Goal: Complete application form

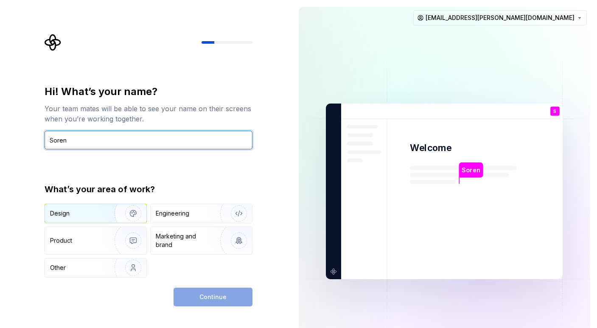
type input "Soren"
click at [71, 213] on div "Design" at bounding box center [76, 213] width 53 height 8
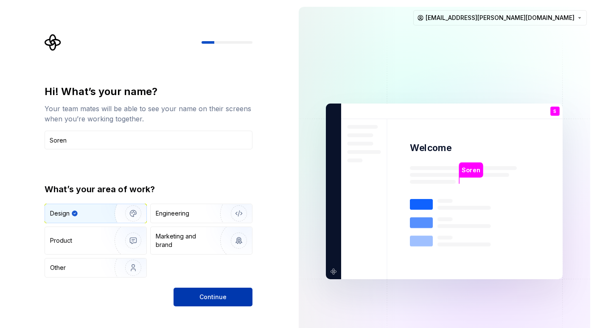
click at [207, 295] on span "Continue" at bounding box center [212, 297] width 27 height 8
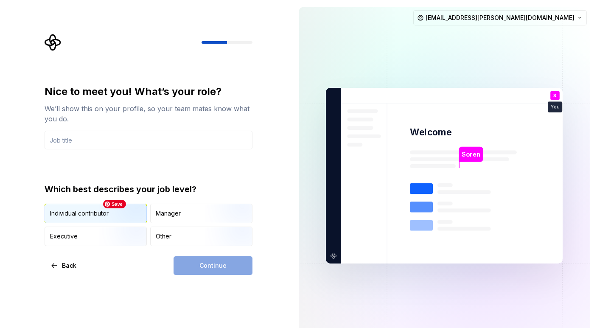
click at [118, 218] on img "button" at bounding box center [126, 223] width 54 height 57
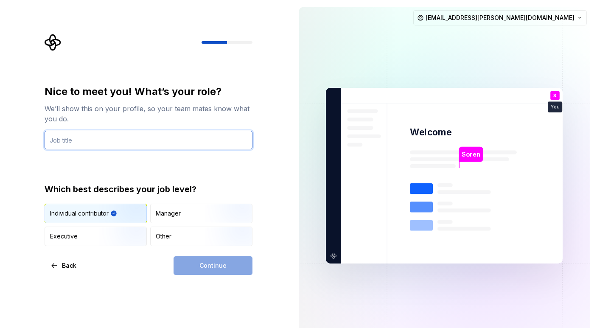
click at [103, 145] on input "text" at bounding box center [149, 140] width 208 height 19
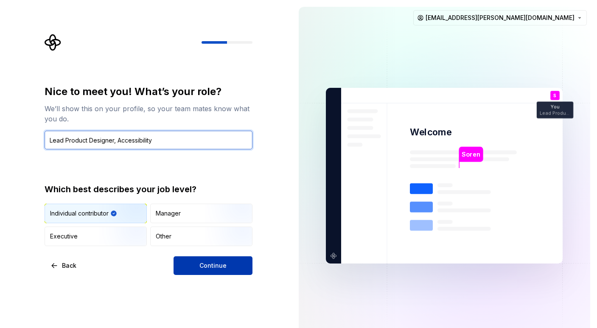
type input "Lead Product Designer, Accessibility"
click at [192, 263] on button "Continue" at bounding box center [212, 265] width 79 height 19
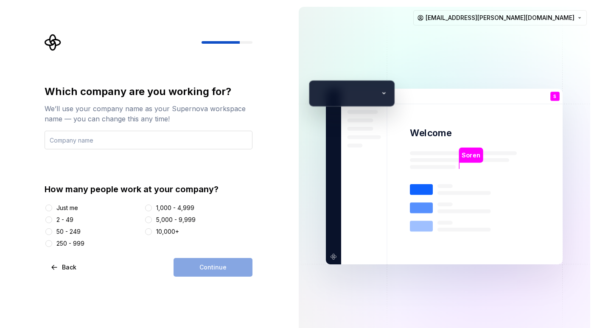
click at [151, 148] on input "text" at bounding box center [149, 140] width 208 height 19
type input "[DOMAIN_NAME]"
click at [79, 242] on div "250 - 999" at bounding box center [70, 243] width 28 height 8
click at [52, 242] on button "250 - 999" at bounding box center [48, 243] width 7 height 7
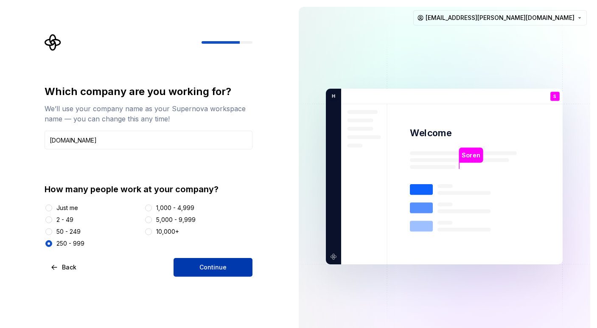
click at [236, 271] on button "Continue" at bounding box center [212, 267] width 79 height 19
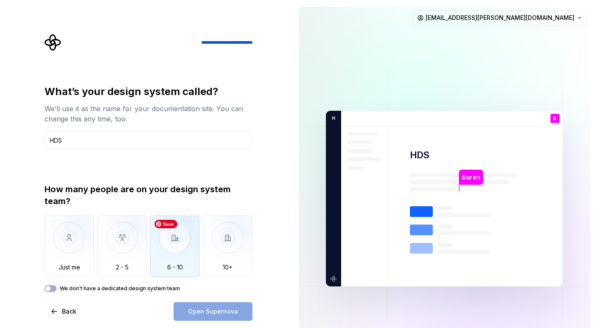
type input "HDS"
click at [177, 250] on img "button" at bounding box center [175, 243] width 50 height 57
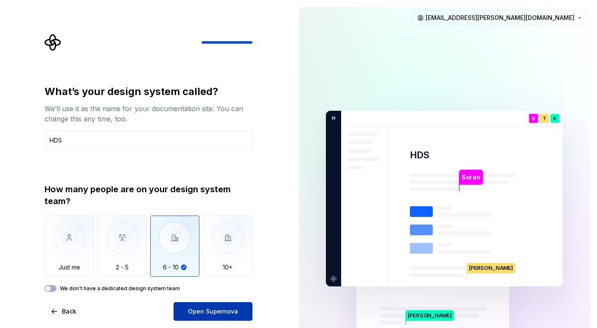
click at [204, 313] on span "Open Supernova" at bounding box center [213, 311] width 50 height 8
